Goal: Information Seeking & Learning: Learn about a topic

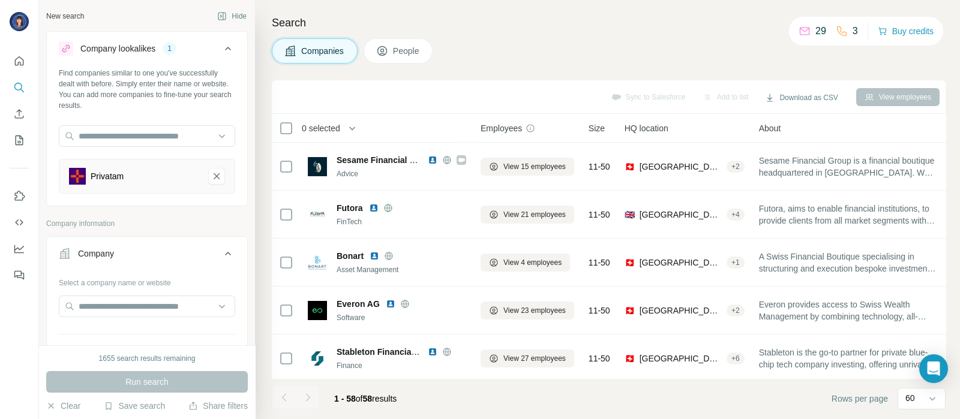
scroll to position [87, 0]
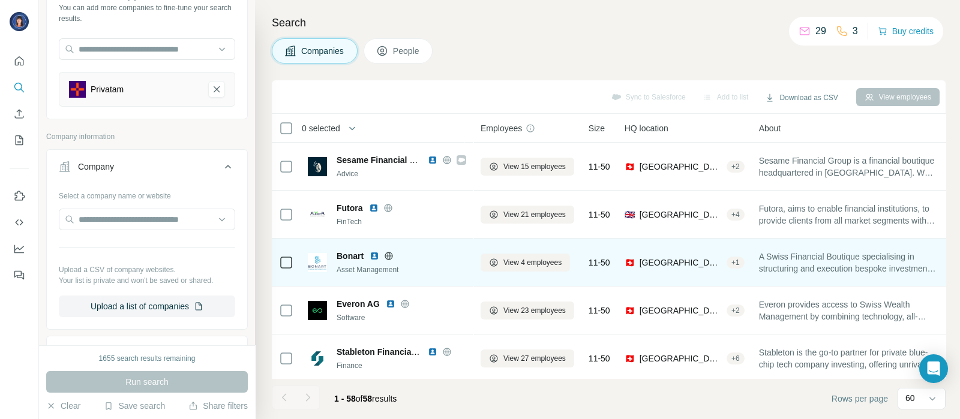
click at [378, 256] on img at bounding box center [375, 256] width 10 height 10
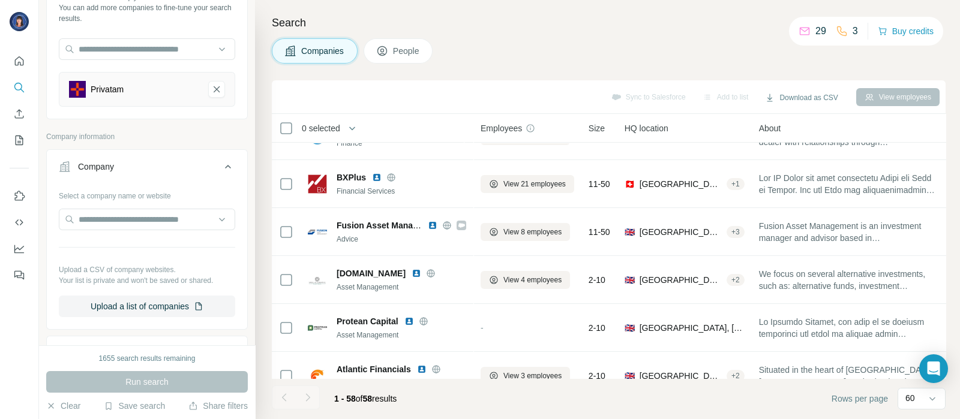
scroll to position [1431, 0]
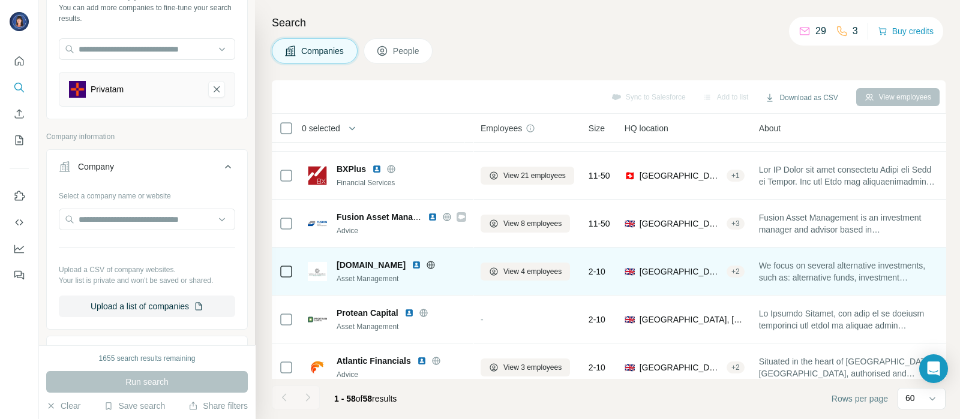
click at [412, 266] on img at bounding box center [417, 265] width 10 height 10
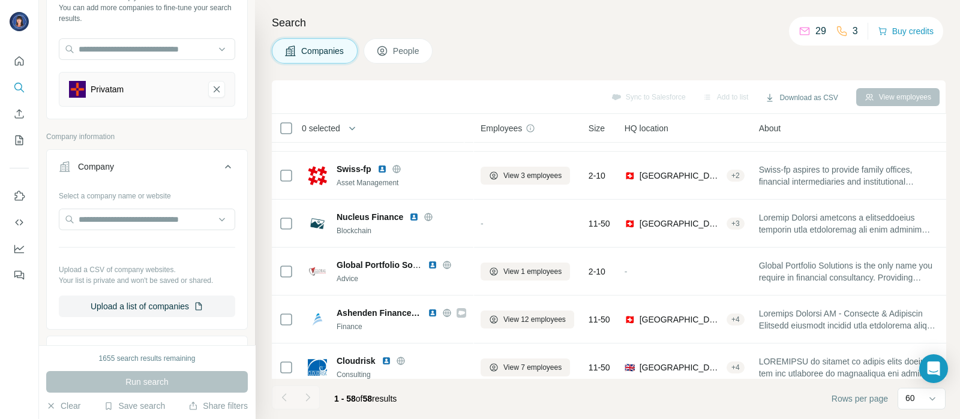
scroll to position [2556, 0]
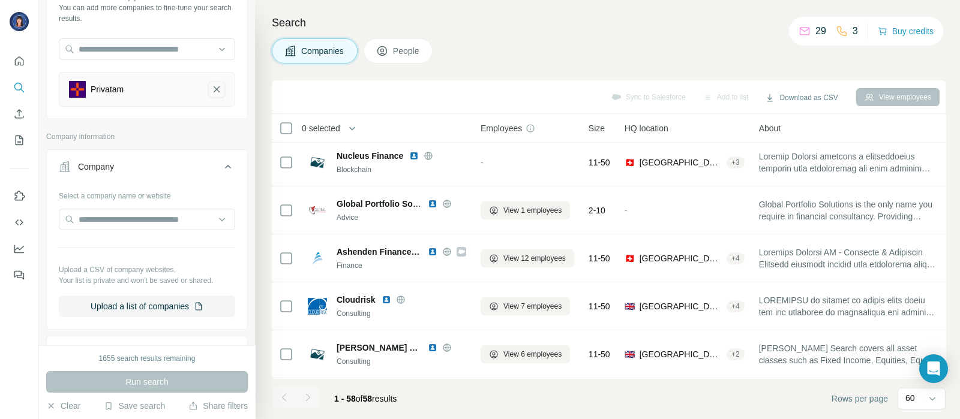
click at [211, 91] on icon "Privatam-remove-button" at bounding box center [216, 89] width 11 height 12
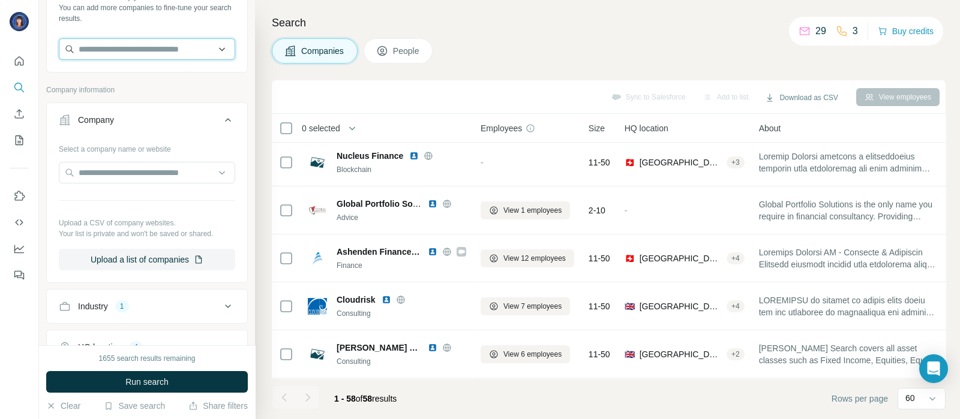
click at [143, 50] on input "text" at bounding box center [147, 49] width 176 height 22
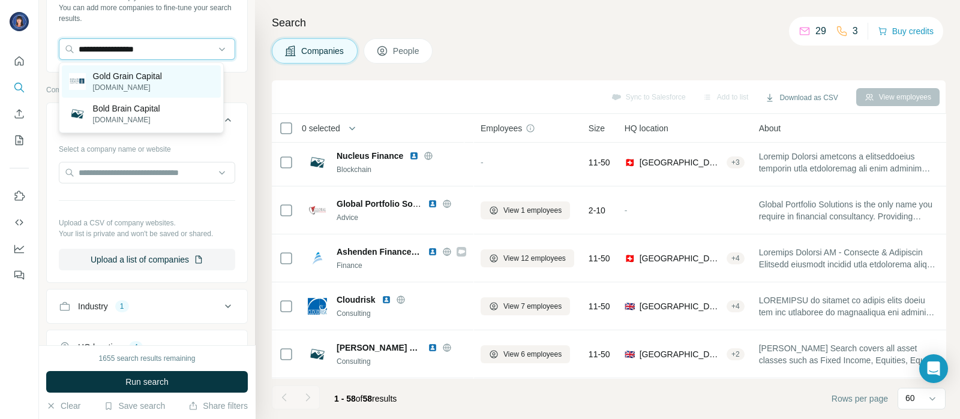
type input "**********"
click at [131, 79] on p "Gold Grain Capital" at bounding box center [127, 76] width 69 height 12
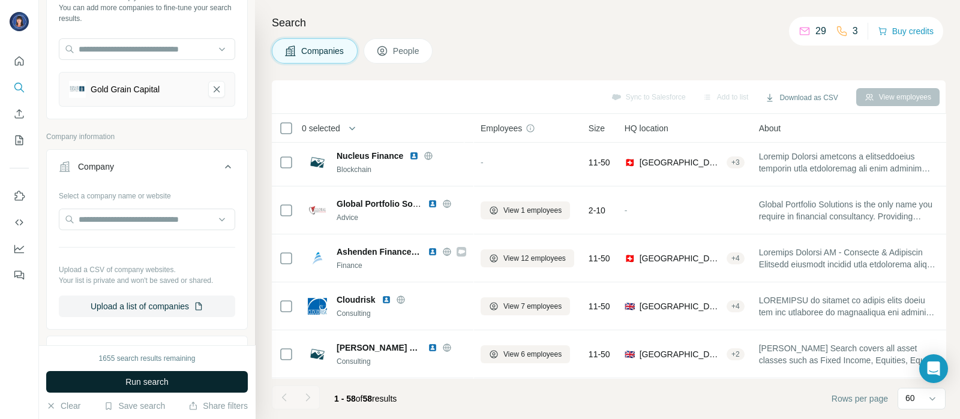
click at [125, 377] on span "Run search" at bounding box center [146, 382] width 43 height 12
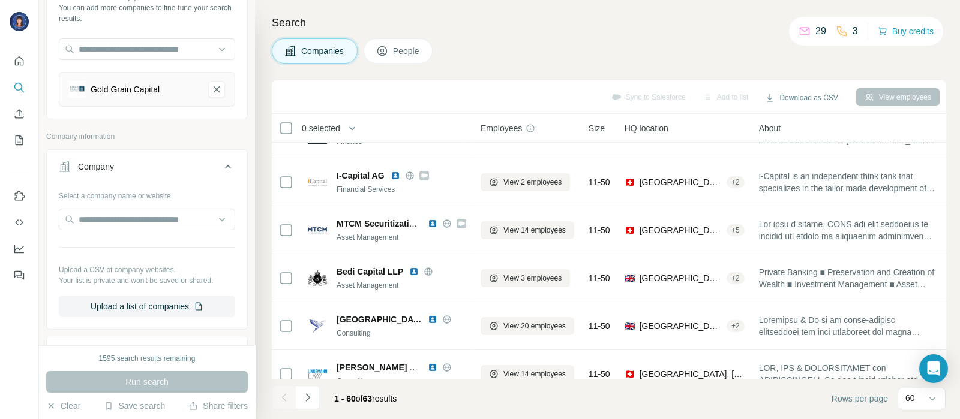
scroll to position [514, 0]
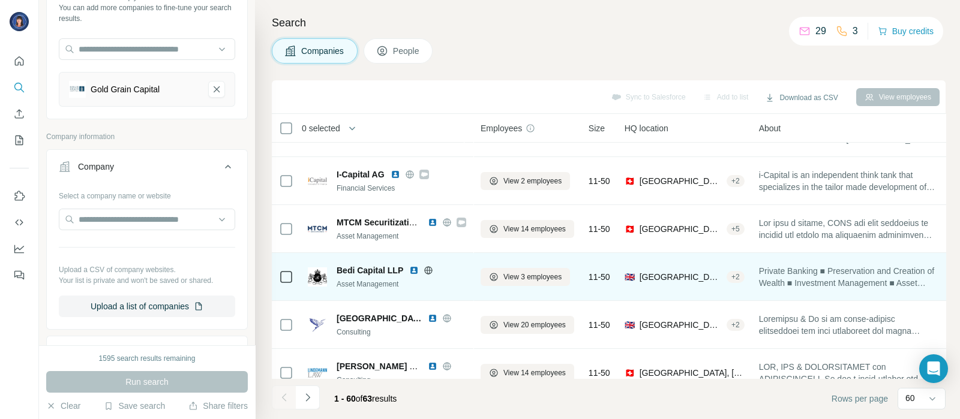
click at [412, 271] on img at bounding box center [414, 271] width 10 height 10
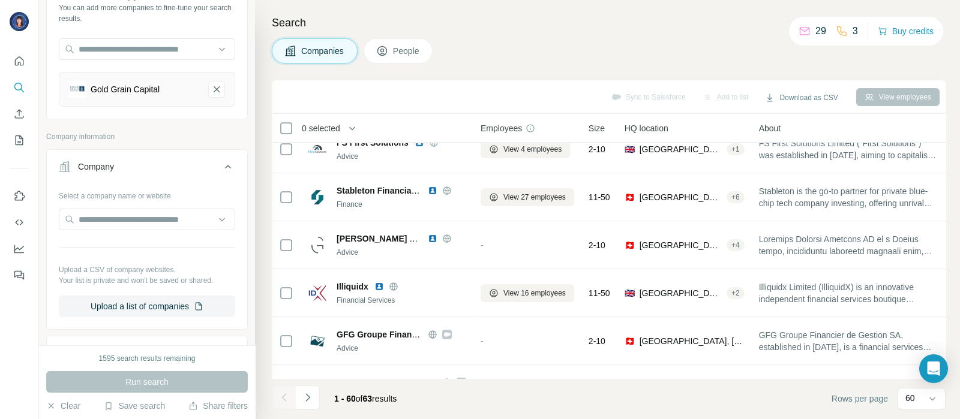
scroll to position [1414, 0]
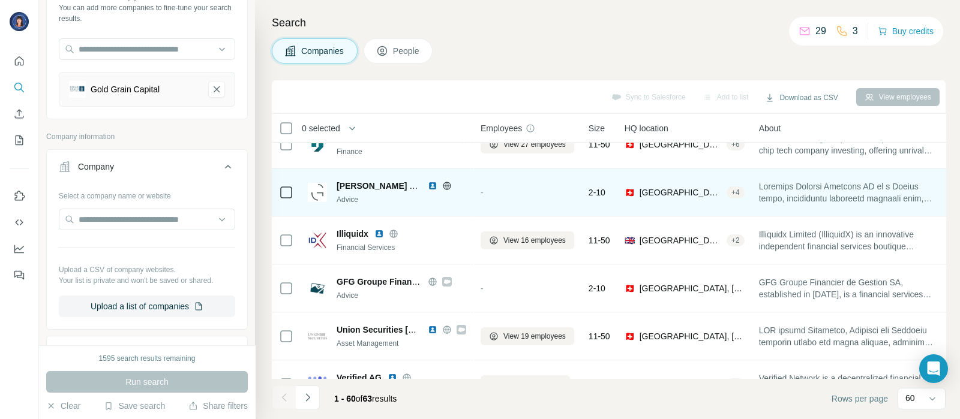
click at [435, 188] on img at bounding box center [433, 186] width 10 height 10
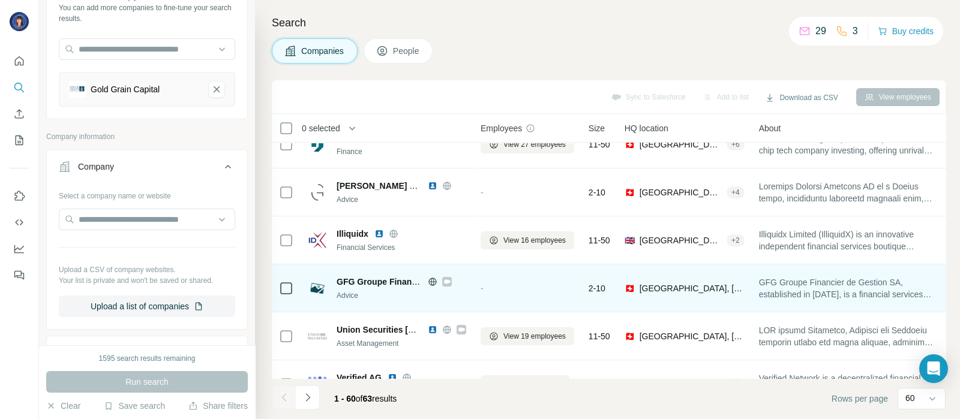
click at [431, 279] on icon at bounding box center [433, 282] width 10 height 10
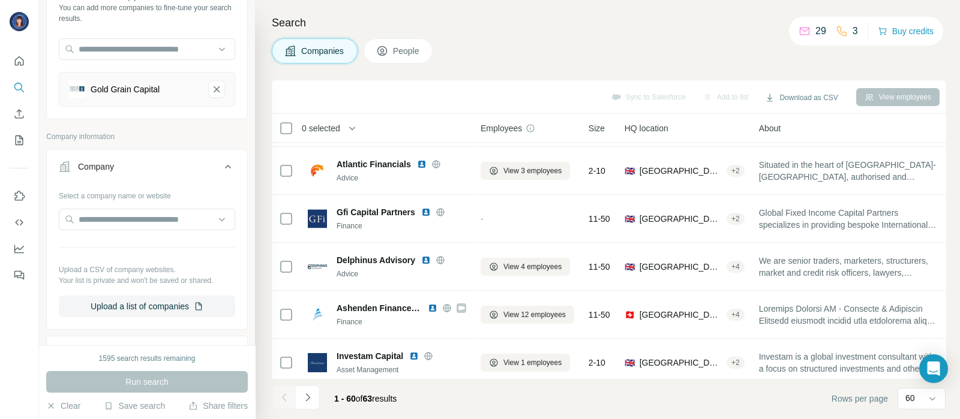
scroll to position [1848, 0]
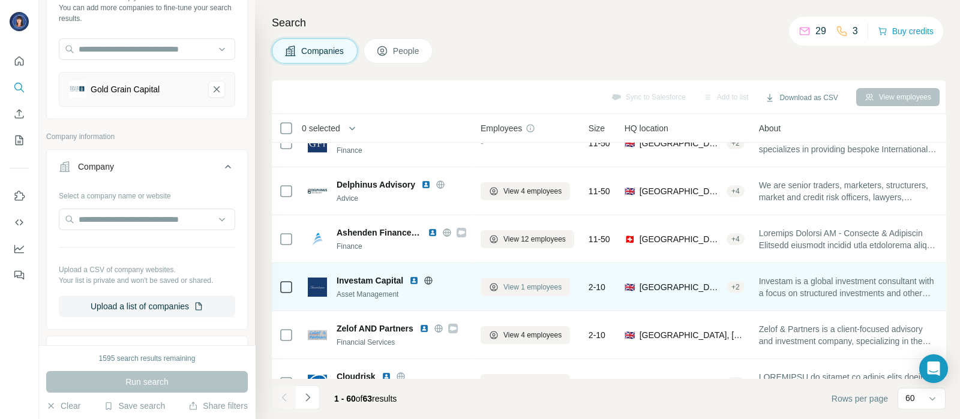
click at [516, 289] on span "View 1 employees" at bounding box center [532, 287] width 58 height 11
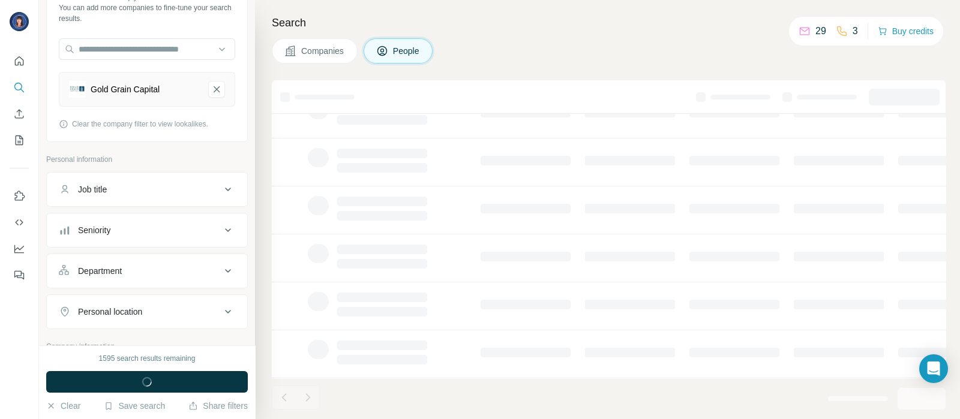
scroll to position [251, 0]
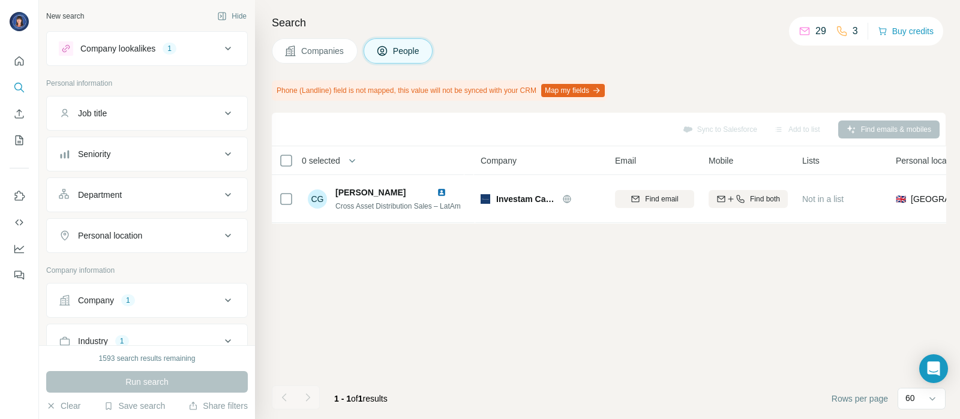
click at [311, 37] on div "Search Companies People Phone (Landline) field is not mapped, this value will n…" at bounding box center [607, 209] width 705 height 419
click at [307, 52] on span "Companies" at bounding box center [323, 51] width 44 height 12
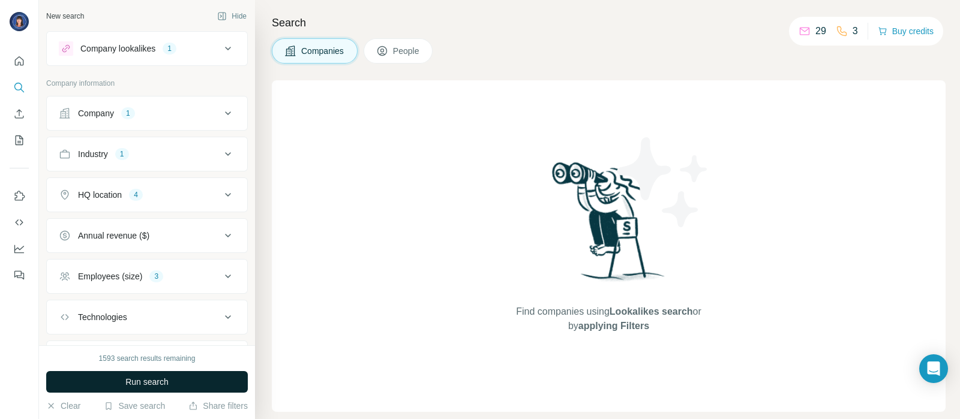
click at [146, 387] on span "Run search" at bounding box center [146, 382] width 43 height 12
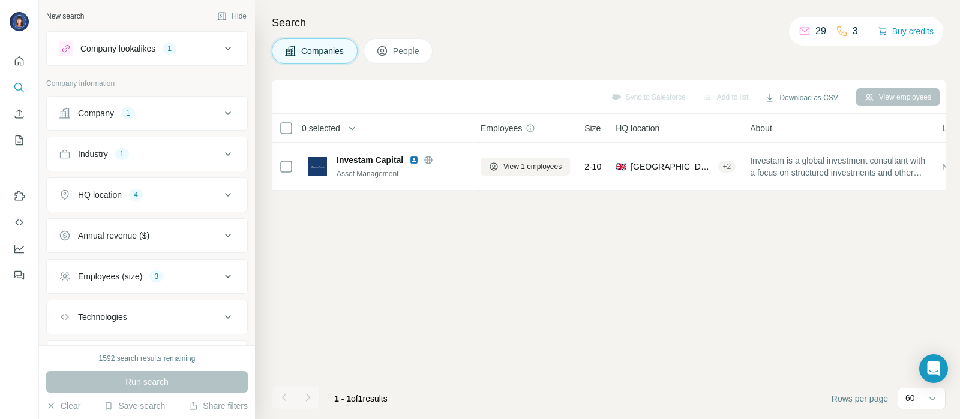
click at [175, 116] on div "Company 1" at bounding box center [140, 113] width 162 height 12
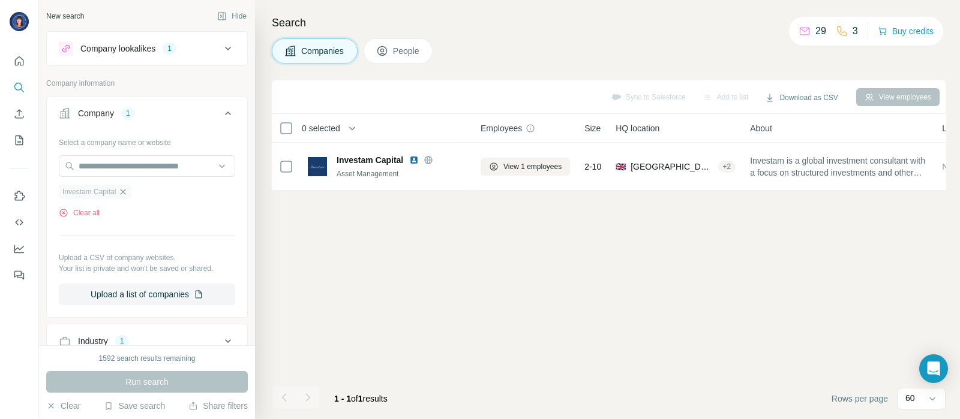
click at [126, 187] on icon "button" at bounding box center [123, 192] width 10 height 10
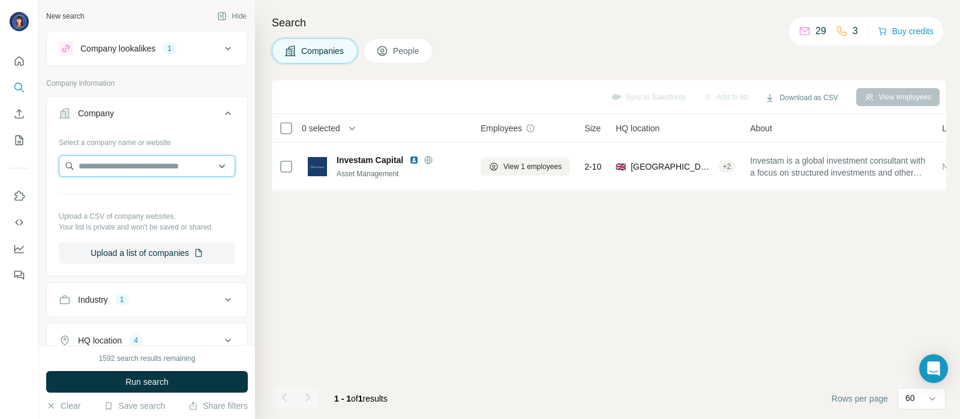
click at [136, 167] on input "text" at bounding box center [147, 166] width 176 height 22
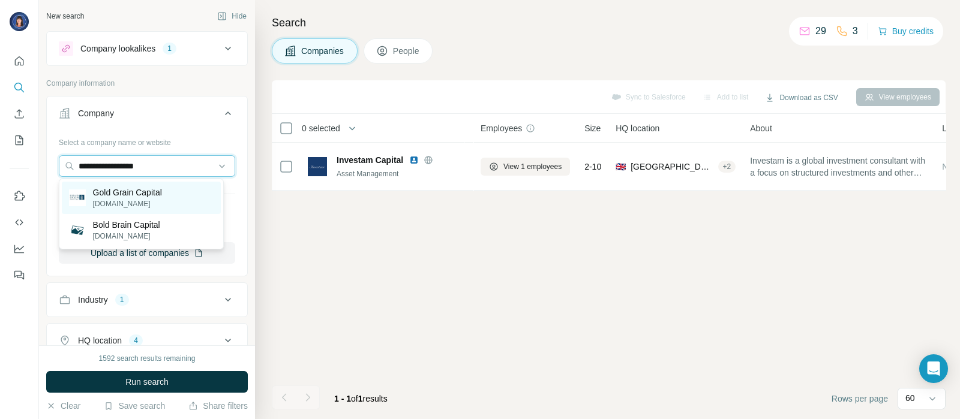
type input "**********"
click at [140, 201] on p "[DOMAIN_NAME]" at bounding box center [127, 204] width 69 height 11
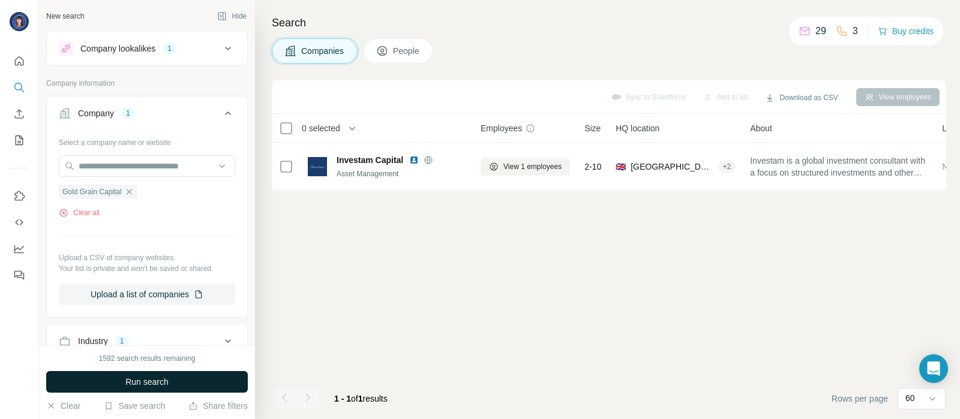
click at [145, 377] on span "Run search" at bounding box center [146, 382] width 43 height 12
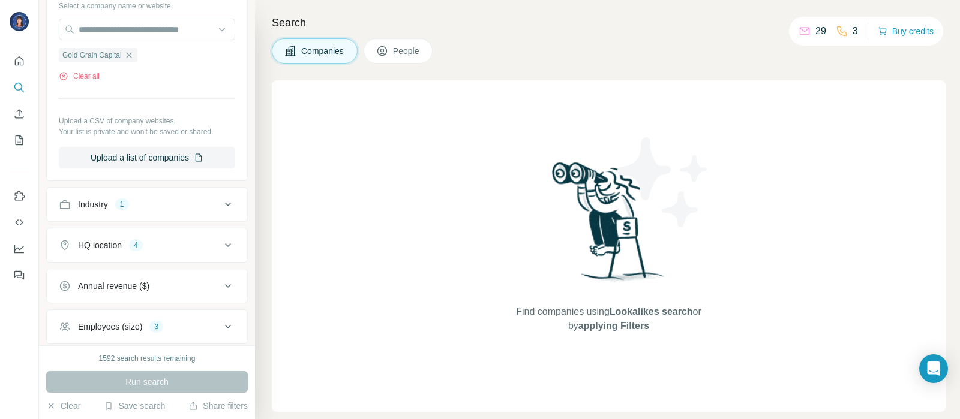
scroll to position [137, 0]
click at [151, 381] on div "Run search" at bounding box center [147, 382] width 202 height 22
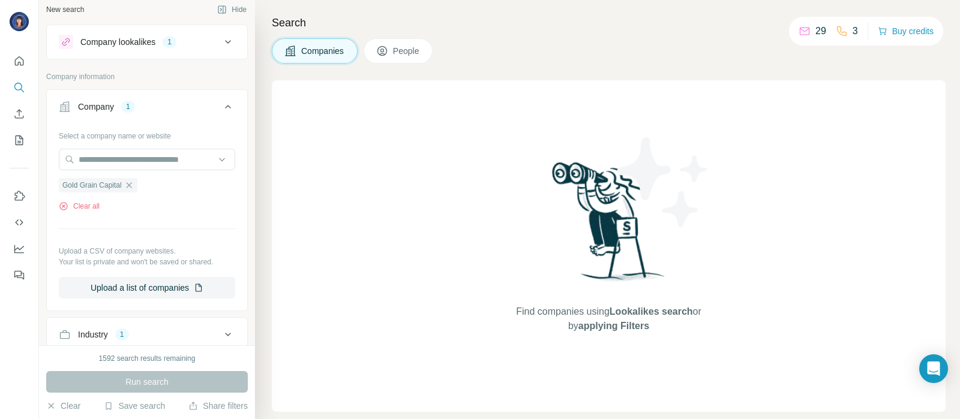
scroll to position [0, 0]
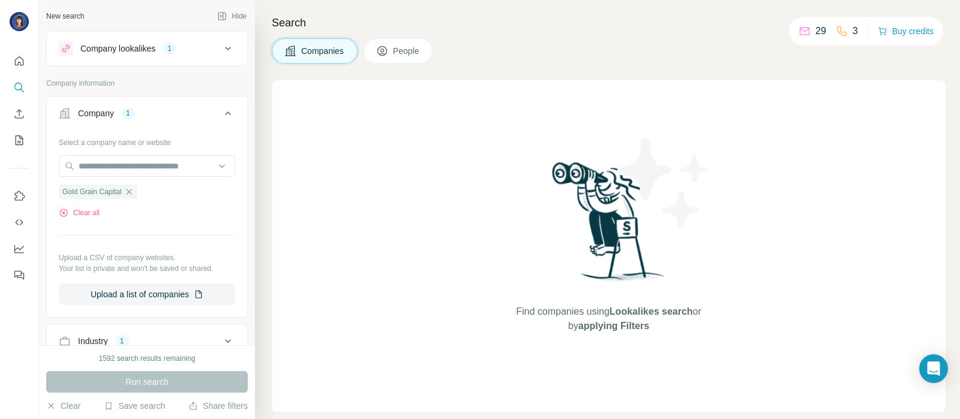
click at [221, 52] on icon at bounding box center [228, 48] width 14 height 14
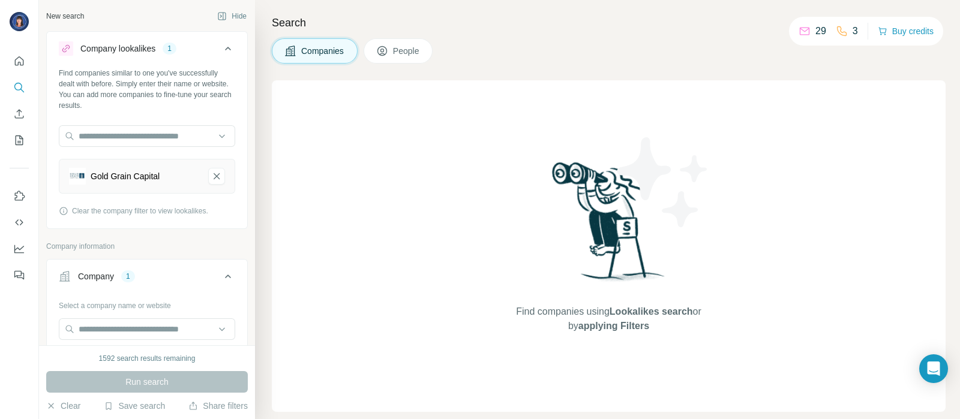
click at [222, 279] on icon at bounding box center [228, 276] width 14 height 14
click at [214, 175] on icon "Gold Grain Capital-remove-button" at bounding box center [217, 176] width 6 height 6
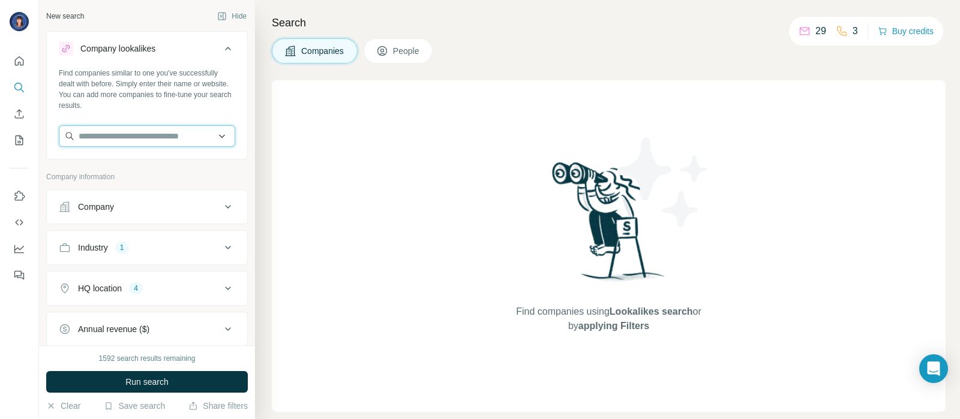
click at [182, 138] on input "text" at bounding box center [147, 136] width 176 height 22
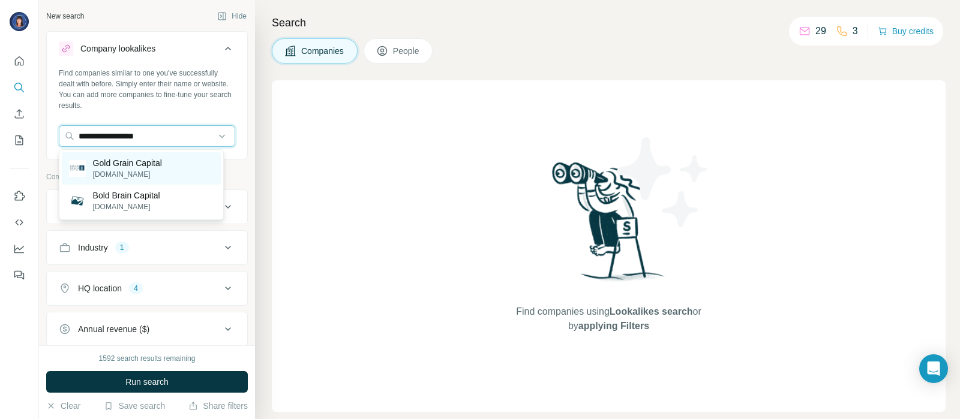
type input "**********"
click at [162, 163] on p "Gold Grain Capital" at bounding box center [127, 163] width 69 height 12
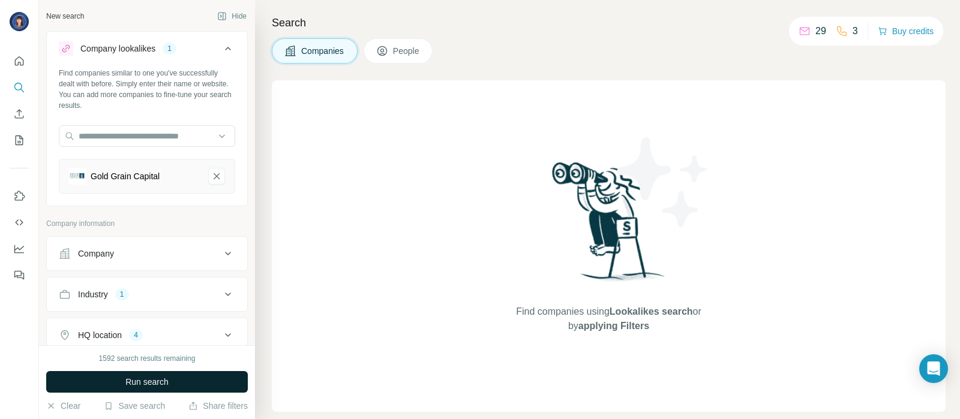
click at [112, 381] on button "Run search" at bounding box center [147, 382] width 202 height 22
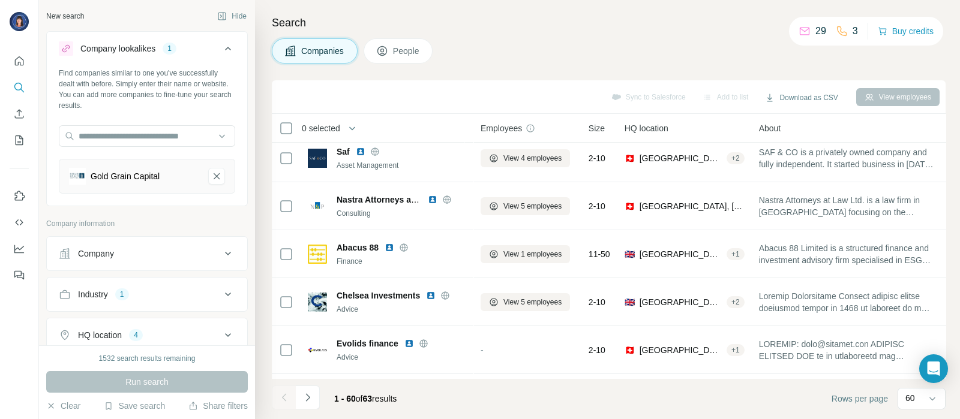
scroll to position [2314, 0]
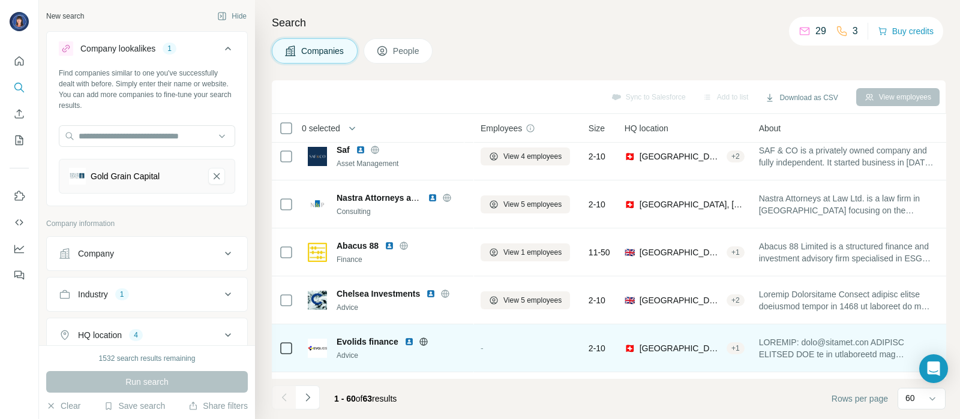
click at [410, 343] on img at bounding box center [409, 342] width 10 height 10
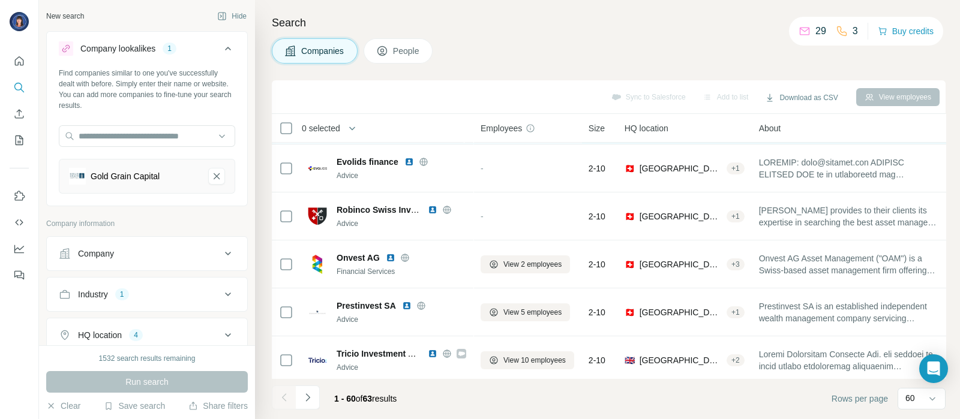
scroll to position [2495, 0]
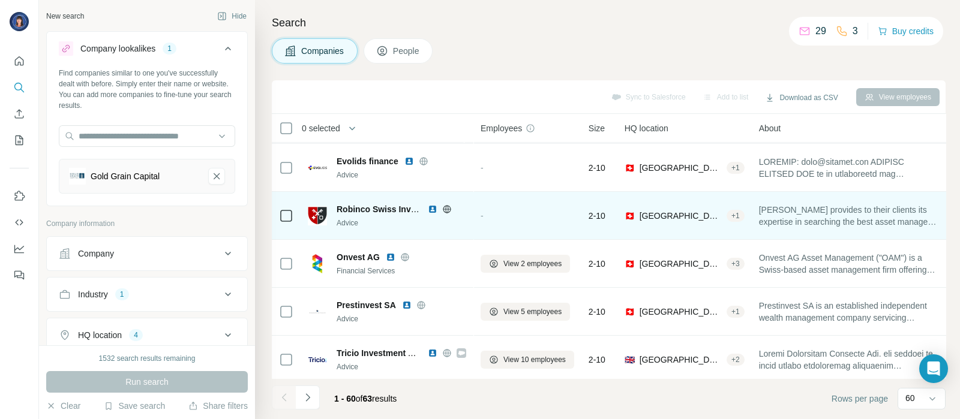
click at [435, 205] on img at bounding box center [433, 210] width 10 height 10
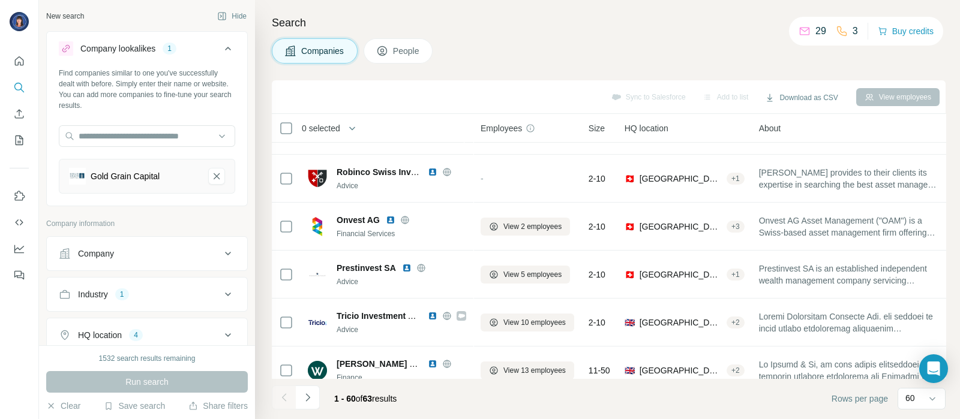
scroll to position [2652, 0]
